Goal: Book appointment/travel/reservation

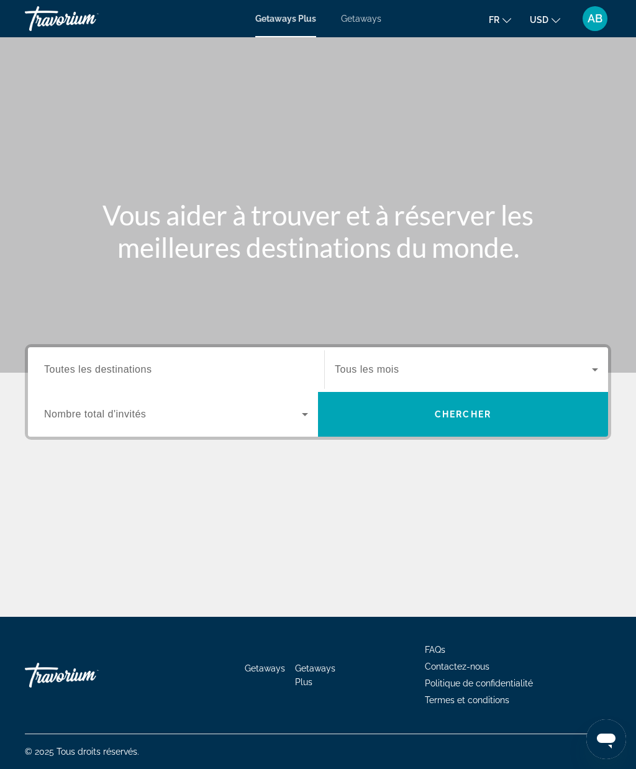
click at [276, 371] on input "Destination Toutes les destinations" at bounding box center [176, 370] width 264 height 15
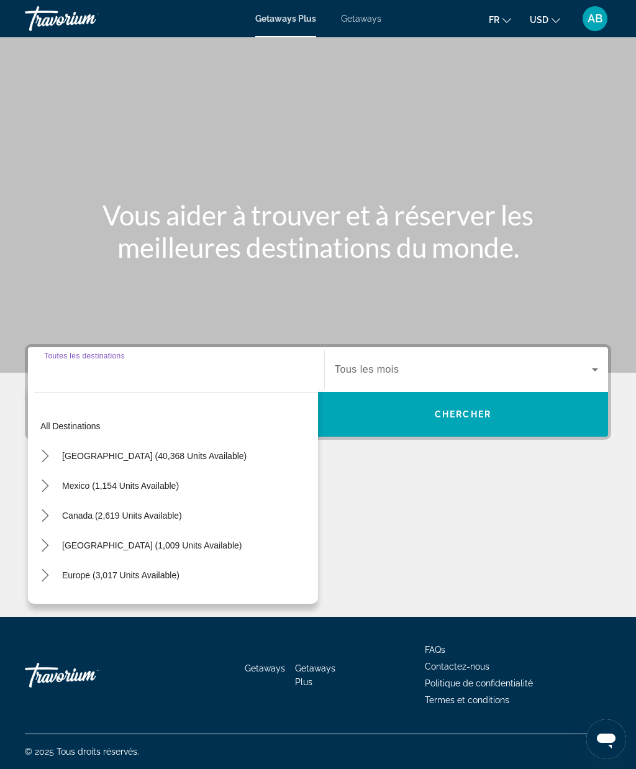
scroll to position [44, 0]
click at [182, 451] on span "[GEOGRAPHIC_DATA] (40,368 units available)" at bounding box center [154, 456] width 185 height 10
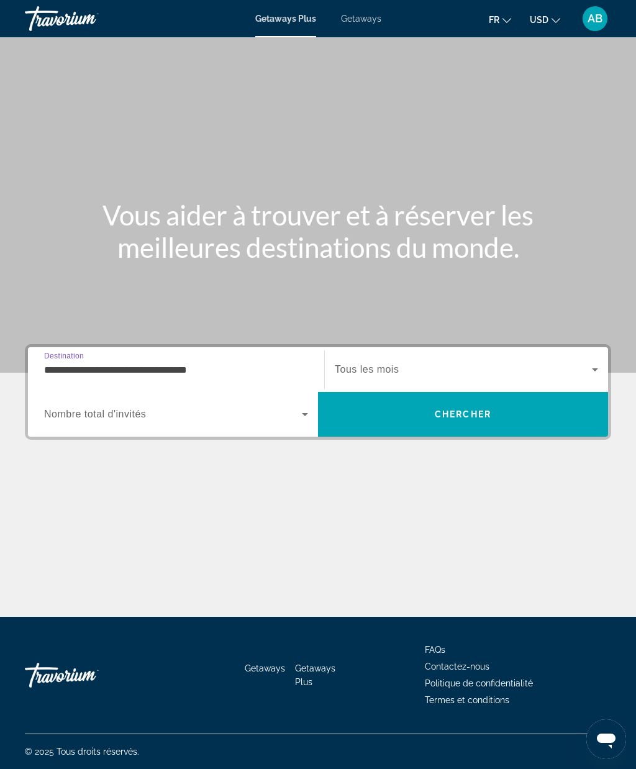
click at [227, 363] on input "**********" at bounding box center [176, 370] width 264 height 15
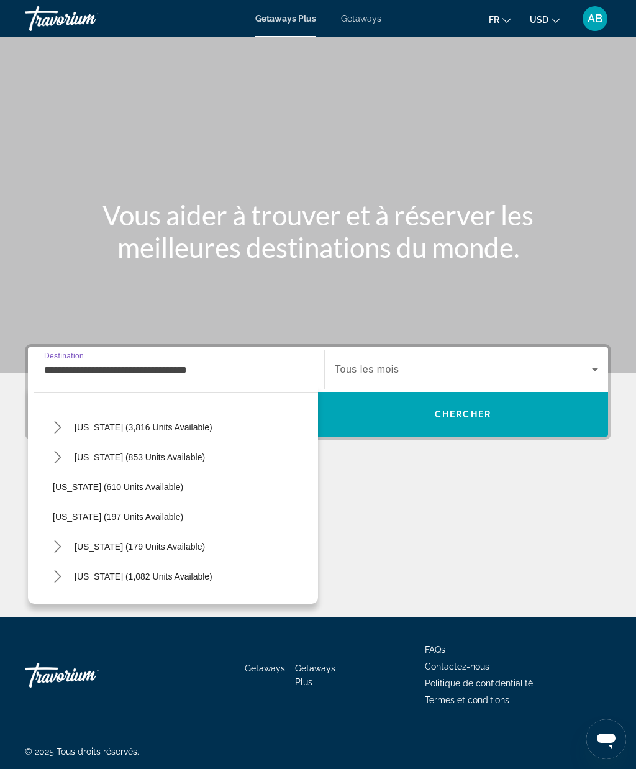
scroll to position [692, 0]
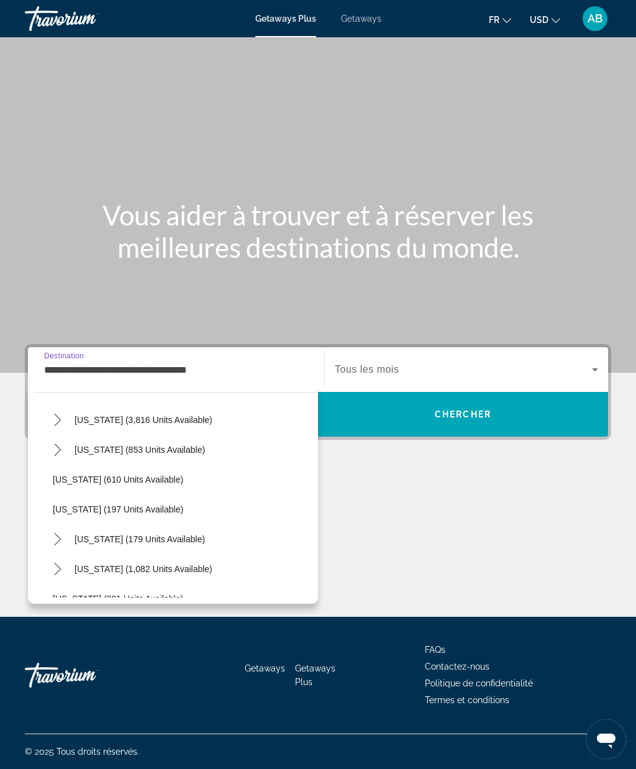
click at [65, 529] on mat-icon "Toggle New York (179 units available) submenu" at bounding box center [58, 540] width 22 height 22
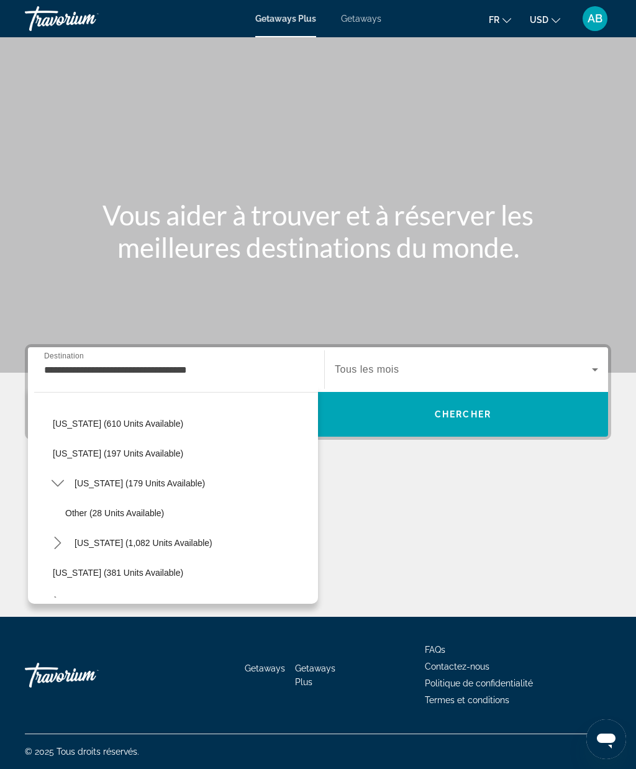
scroll to position [756, 0]
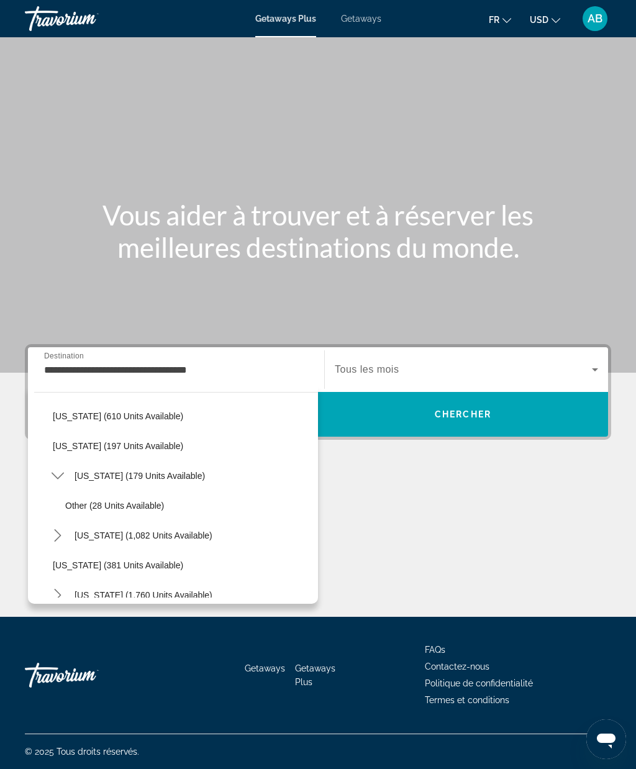
click at [160, 461] on span "Select destination: New York (179 units available)" at bounding box center [139, 476] width 143 height 30
type input "**********"
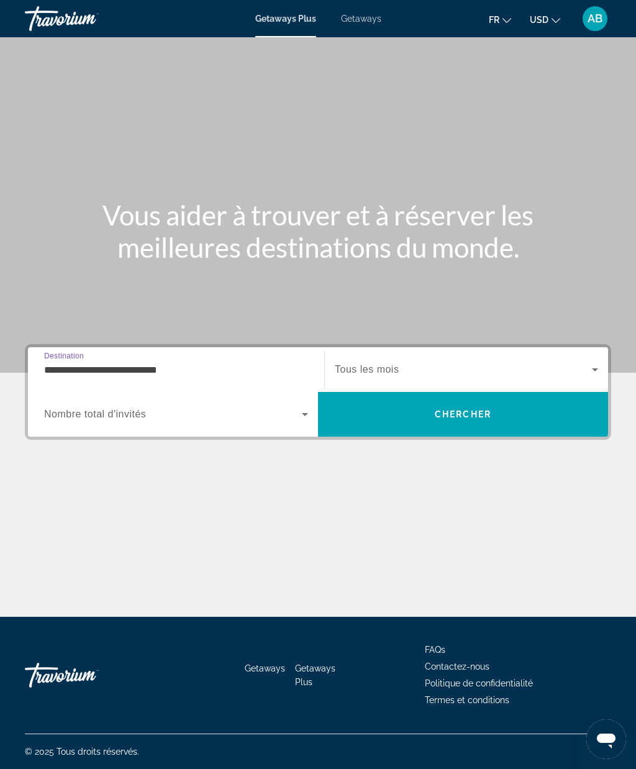
click at [544, 362] on span "Search widget" at bounding box center [463, 369] width 257 height 15
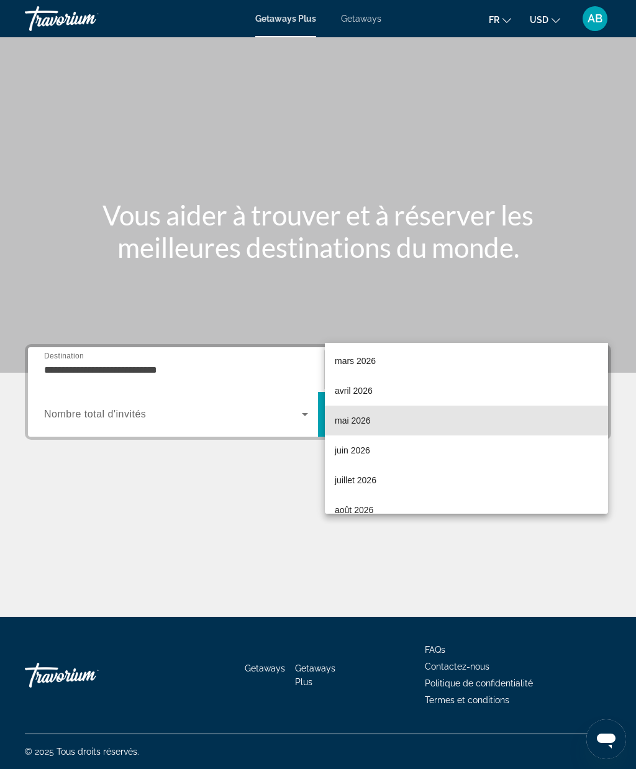
scroll to position [195, 0]
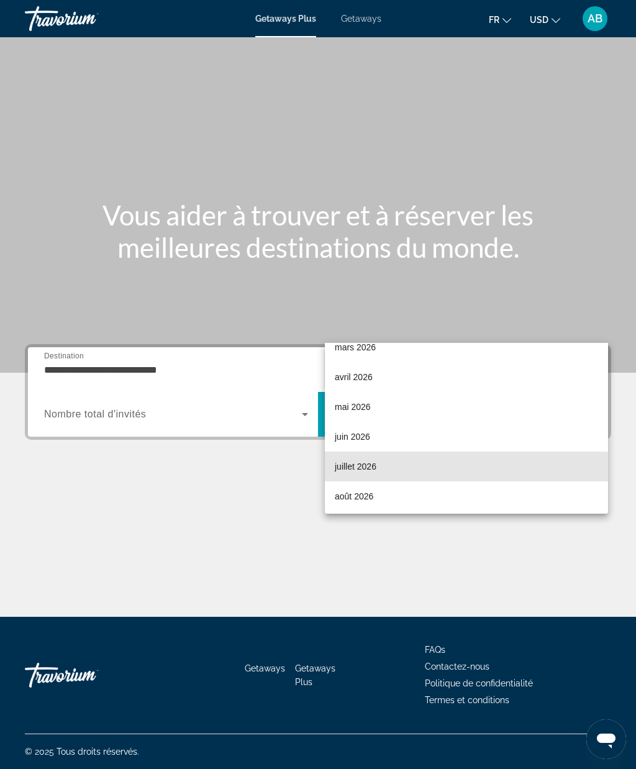
click at [367, 472] on span "juillet 2026" at bounding box center [356, 466] width 42 height 15
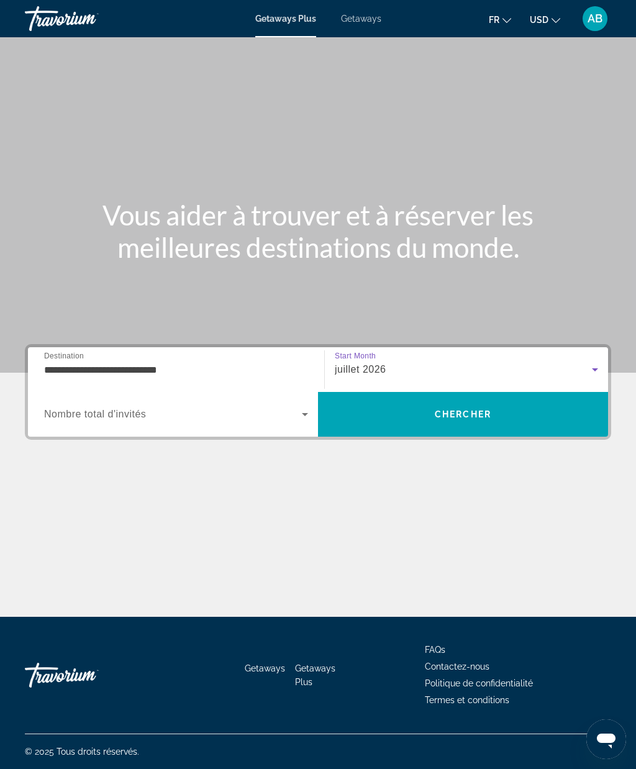
click at [482, 410] on span "Chercher" at bounding box center [463, 415] width 57 height 10
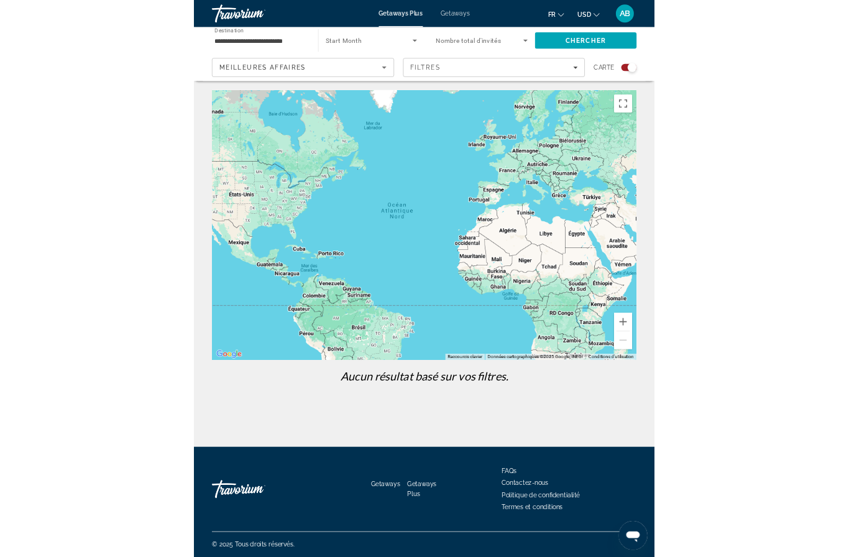
scroll to position [133, 0]
